Goal: Check status

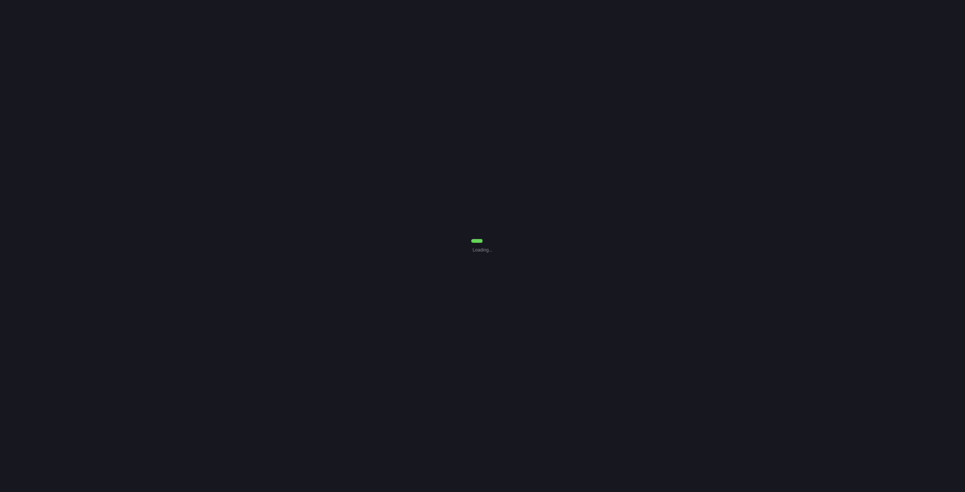
select select "7"
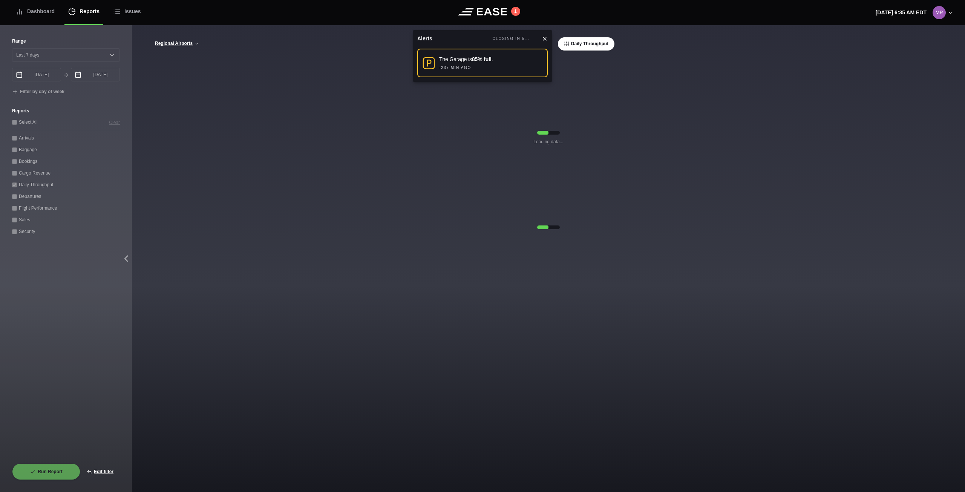
click at [544, 40] on icon at bounding box center [545, 39] width 6 height 6
